Goal: Transaction & Acquisition: Purchase product/service

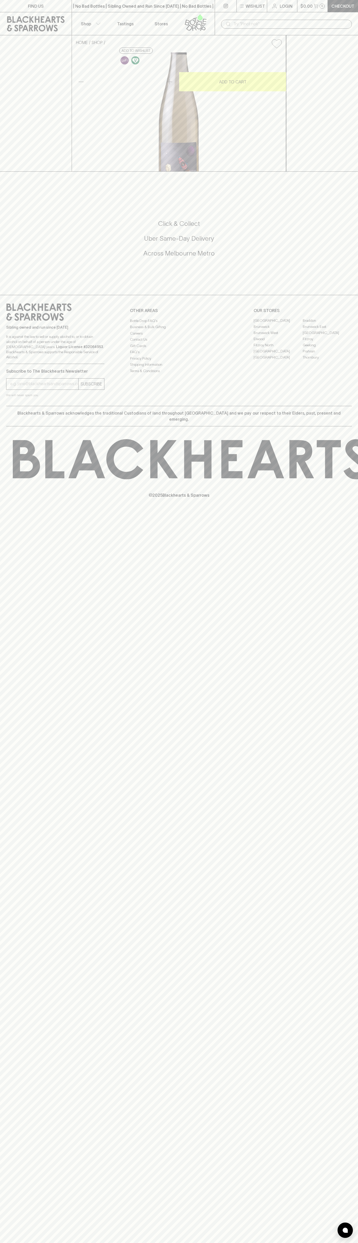
click at [184, 3] on div "| No Bad Bottles | Sibling Owned and Run Since [DATE] | No Bad Bottles | Siblin…" at bounding box center [143, 6] width 143 height 12
click at [348, 771] on div "FIND US | No Bad Bottles | Sibling Owned and Run Since [DATE] | No Bad Bottles …" at bounding box center [179, 621] width 358 height 1243
click at [213, 1243] on html "FIND US | No Bad Bottles | Sibling Owned and Run Since [DATE] | No Bad Bottles …" at bounding box center [179, 621] width 358 height 1243
click at [18, 166] on div "HOME SHOP Konpira Maru FRZ1/1 Arneis 2025 $28.00 Add to wishlist 10% discount w…" at bounding box center [179, 103] width 358 height 136
